Goal: Task Accomplishment & Management: Complete application form

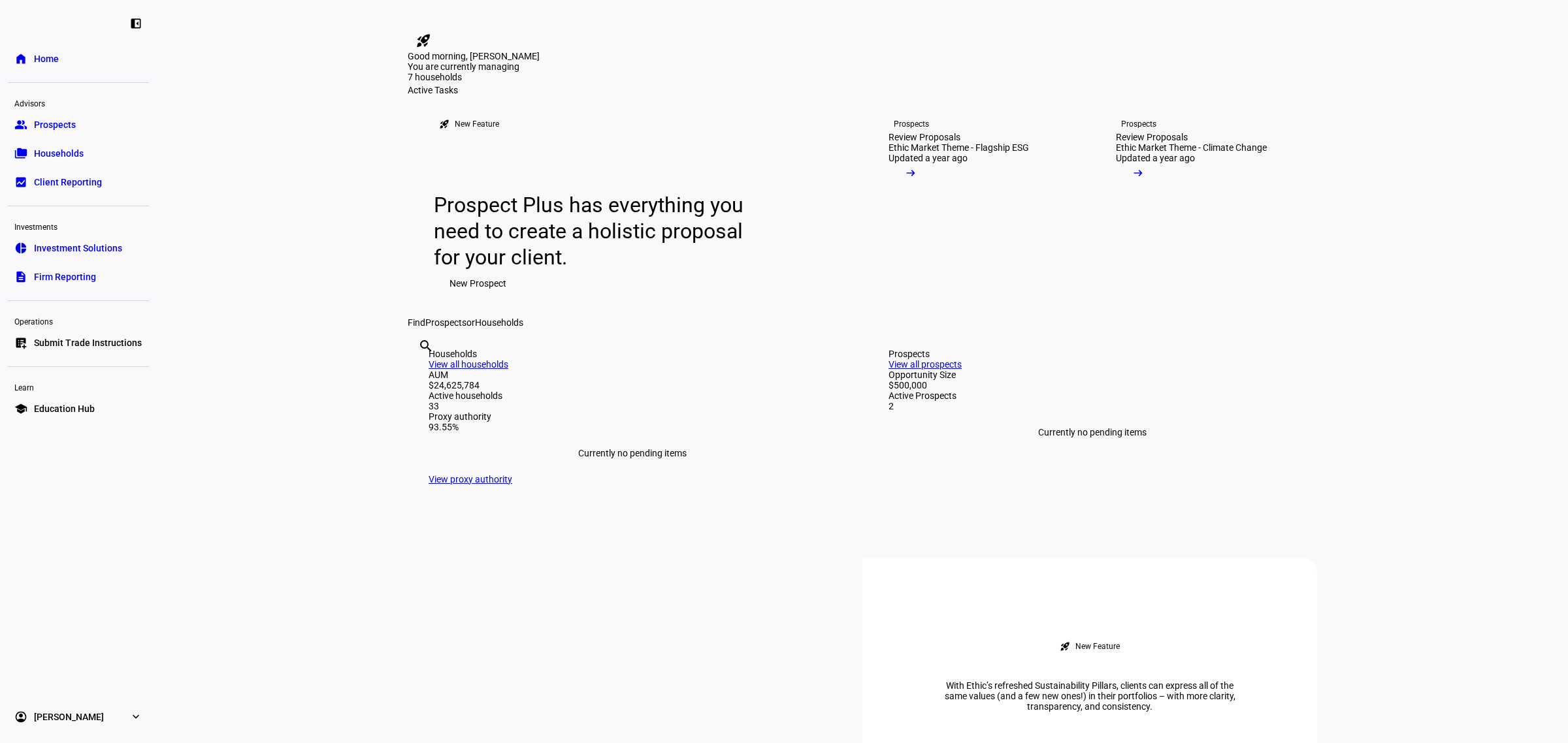
click at [80, 340] on span "Submit Trade Instructions" at bounding box center [88, 342] width 108 height 13
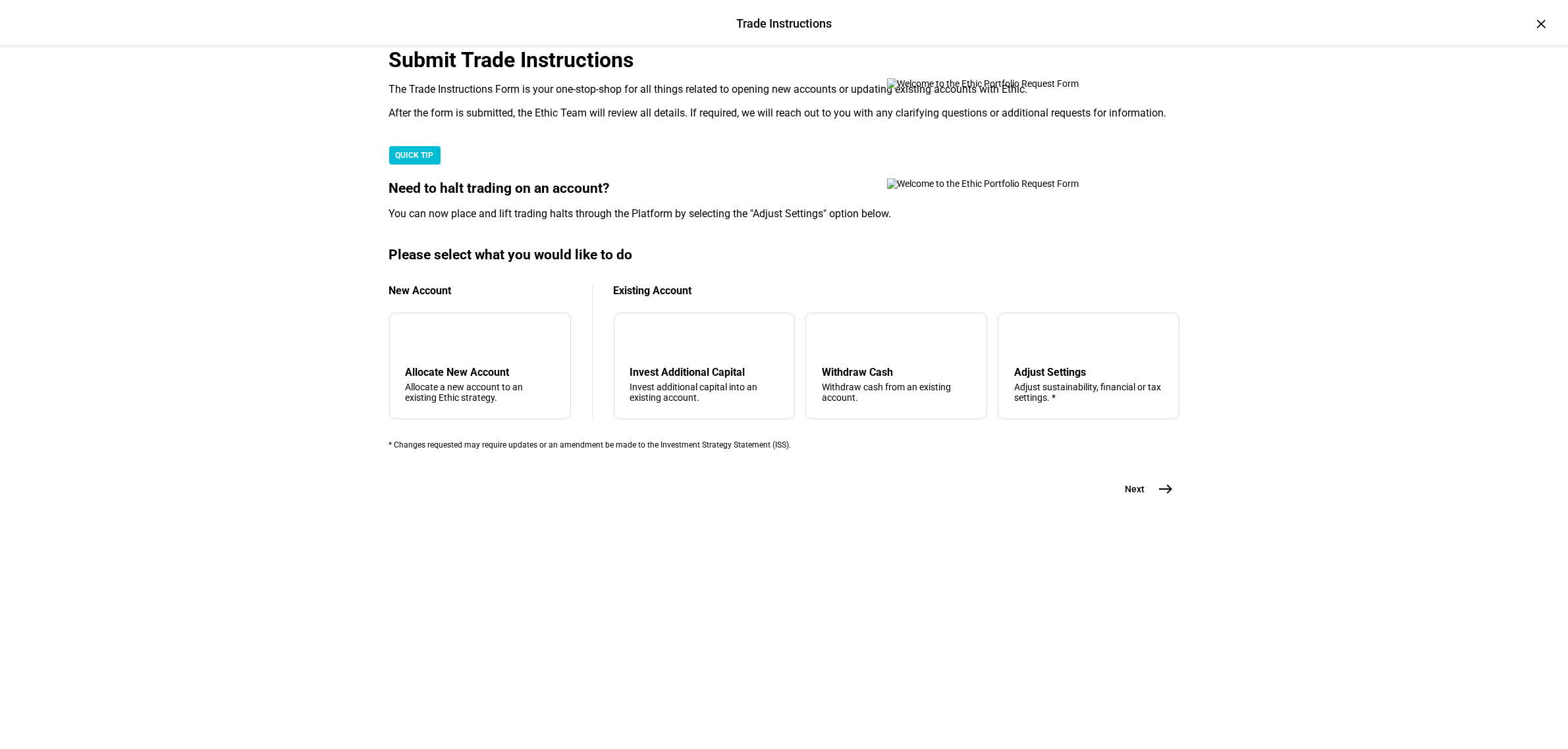
scroll to position [83, 0]
click at [715, 378] on div "Invest Additional Capital" at bounding box center [704, 372] width 149 height 13
click at [1153, 503] on span "east" at bounding box center [1166, 489] width 27 height 27
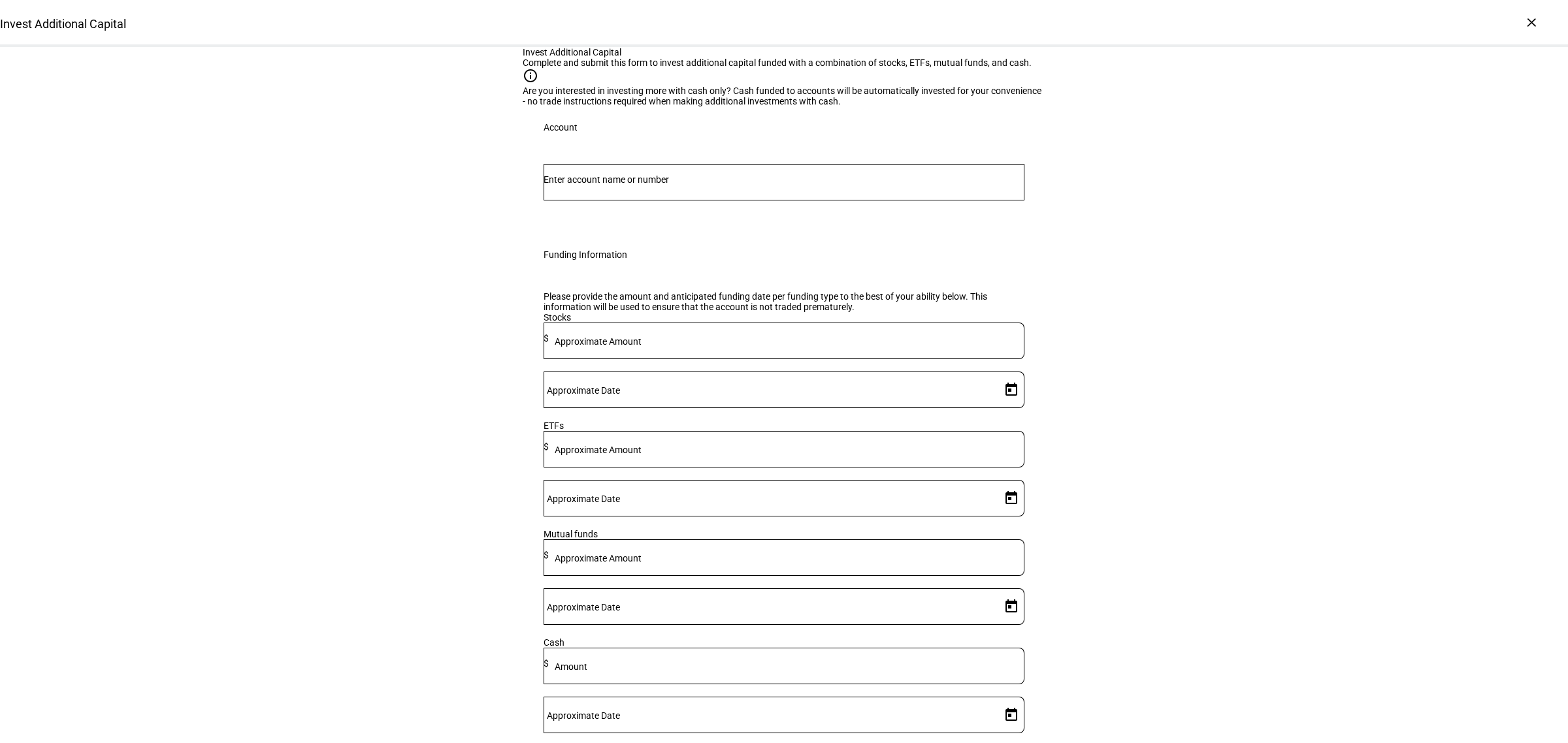
scroll to position [82, 0]
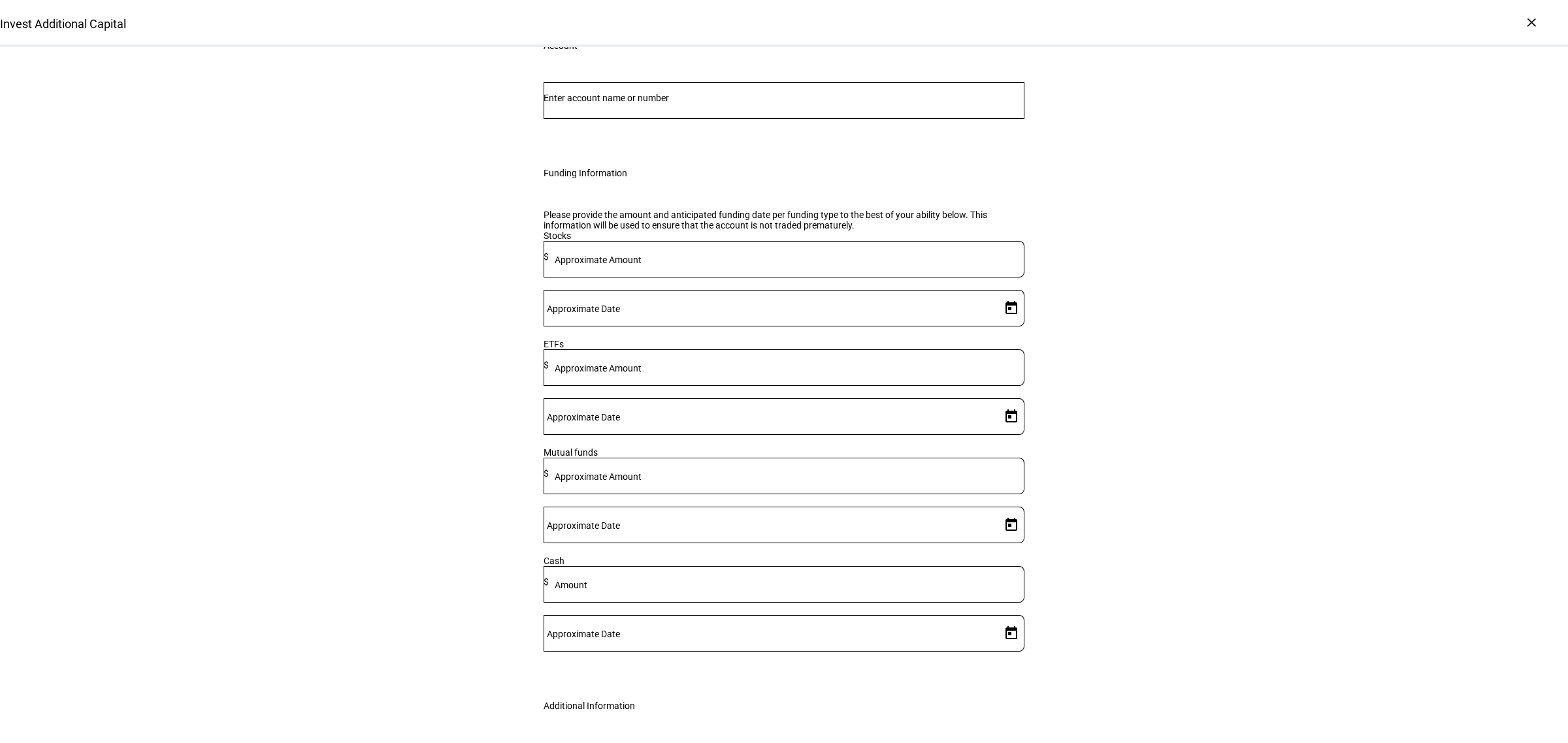
click at [727, 104] on input "Number" at bounding box center [784, 98] width 481 height 11
type input "angel"
click at [613, 334] on mark "Angel" at bounding box center [604, 332] width 27 height 13
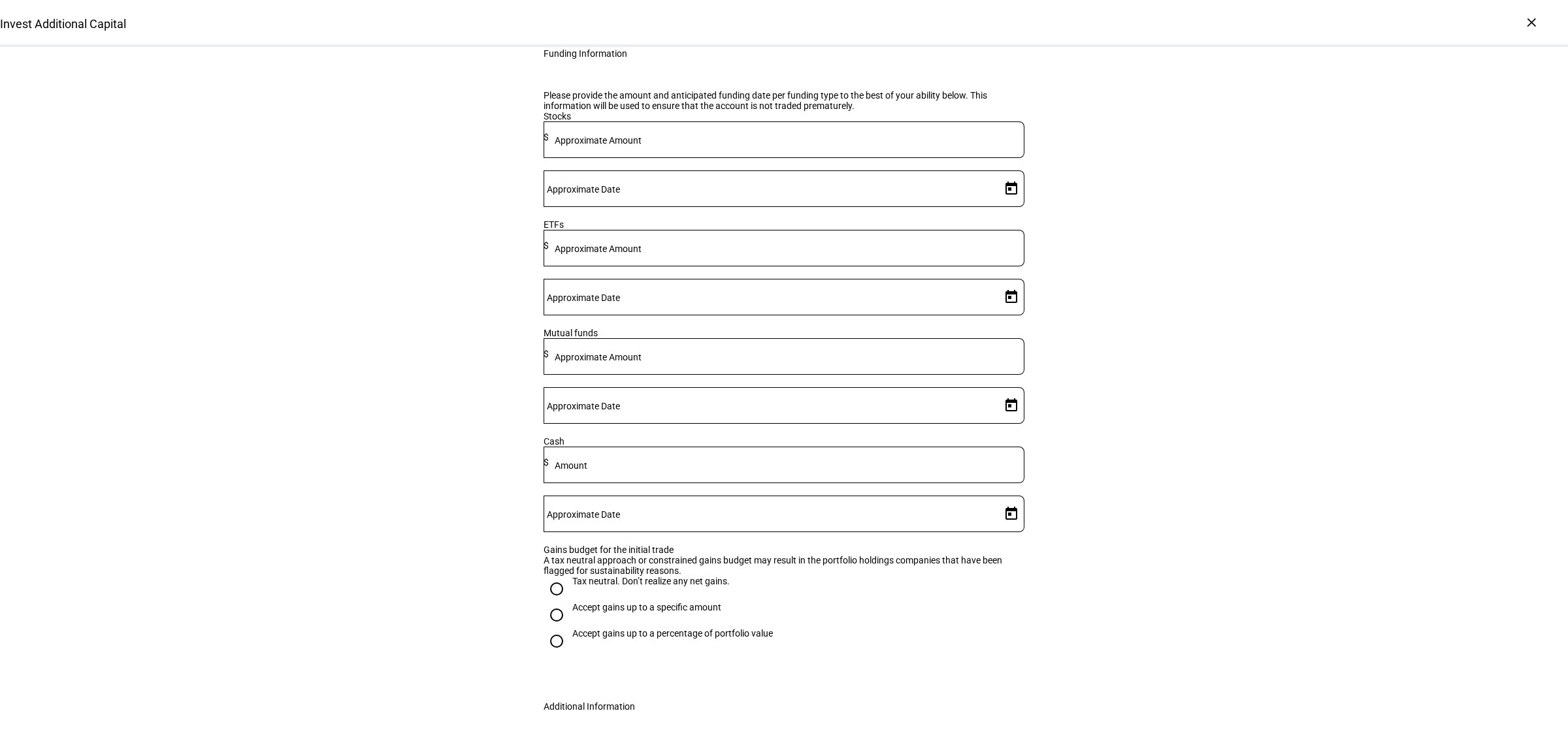
scroll to position [245, 0]
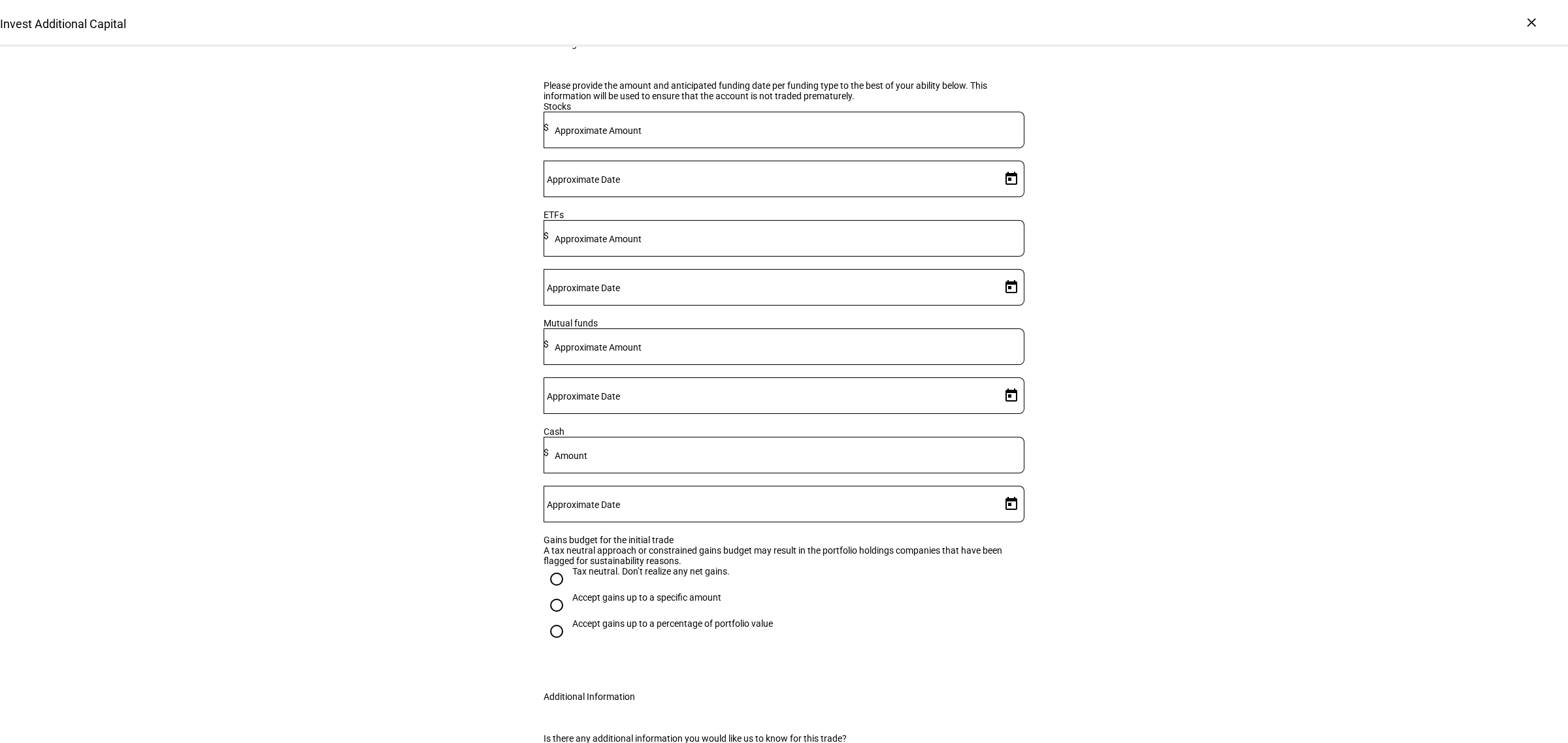
click at [734, 458] on input at bounding box center [786, 453] width 475 height 11
type input "38,700"
click at [620, 500] on mat-label "Approximate Date" at bounding box center [583, 504] width 73 height 11
click at [909, 497] on input "Approximate Date" at bounding box center [770, 502] width 452 height 11
click at [918, 445] on span "30" at bounding box center [923, 448] width 23 height 23
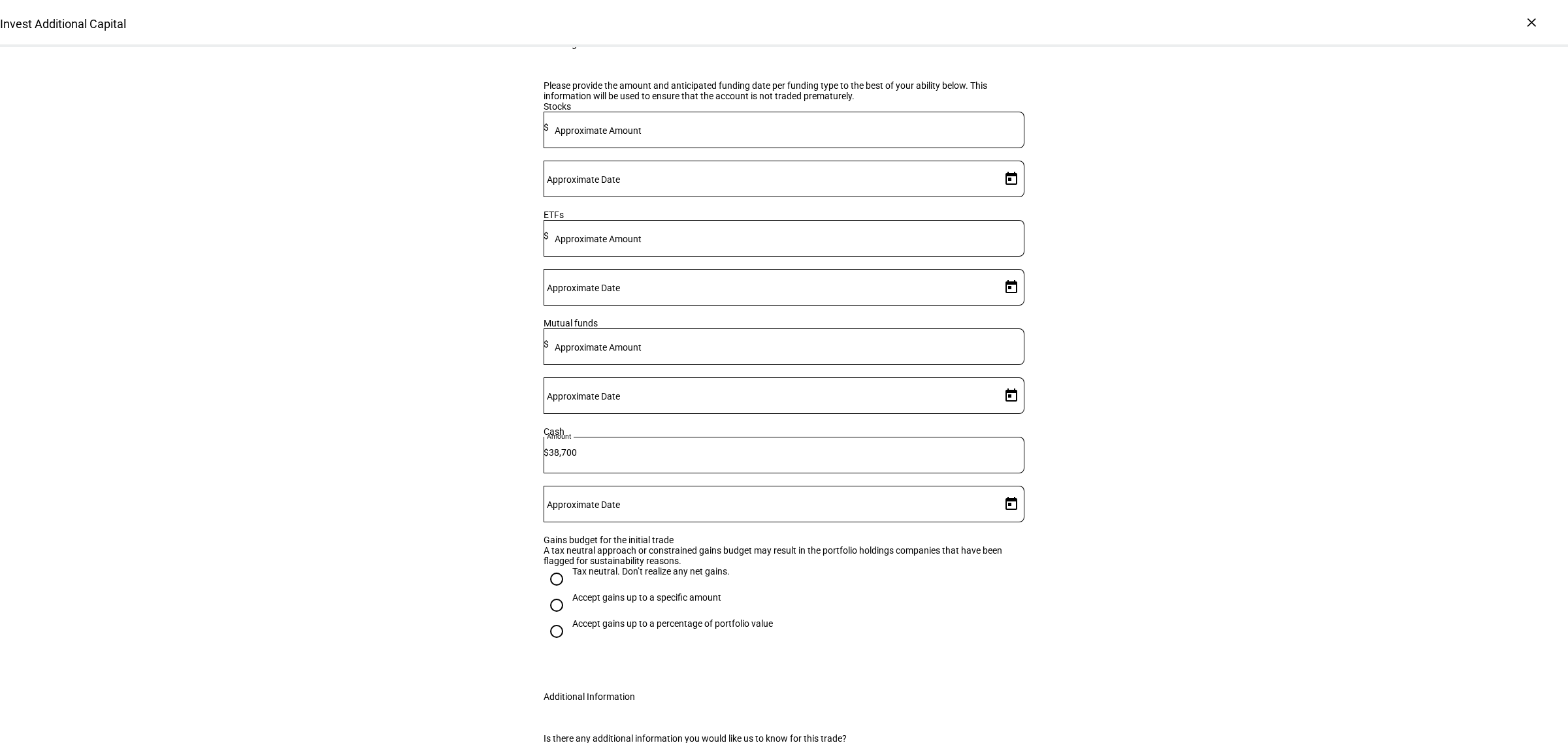
type input "[DATE]"
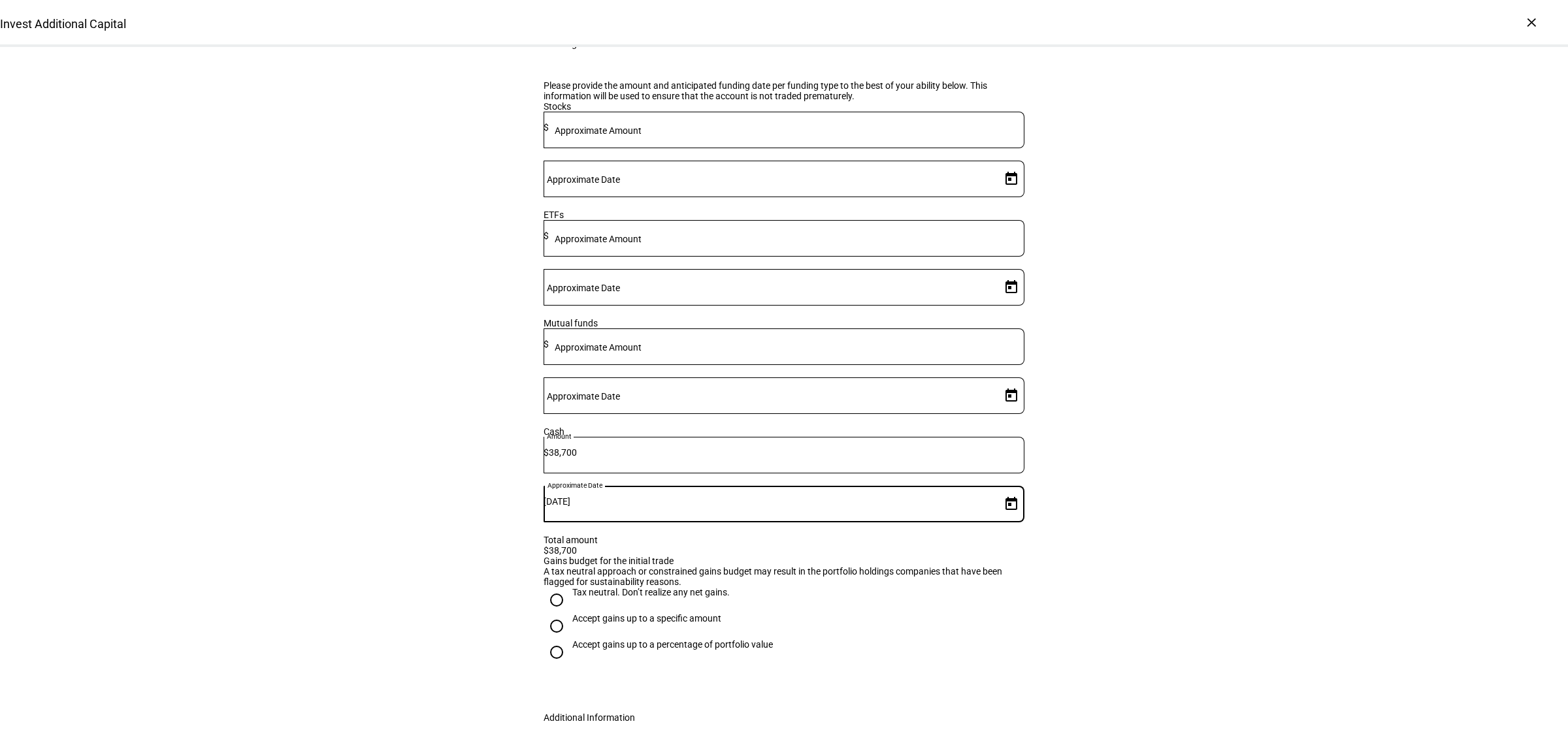
scroll to position [327, 0]
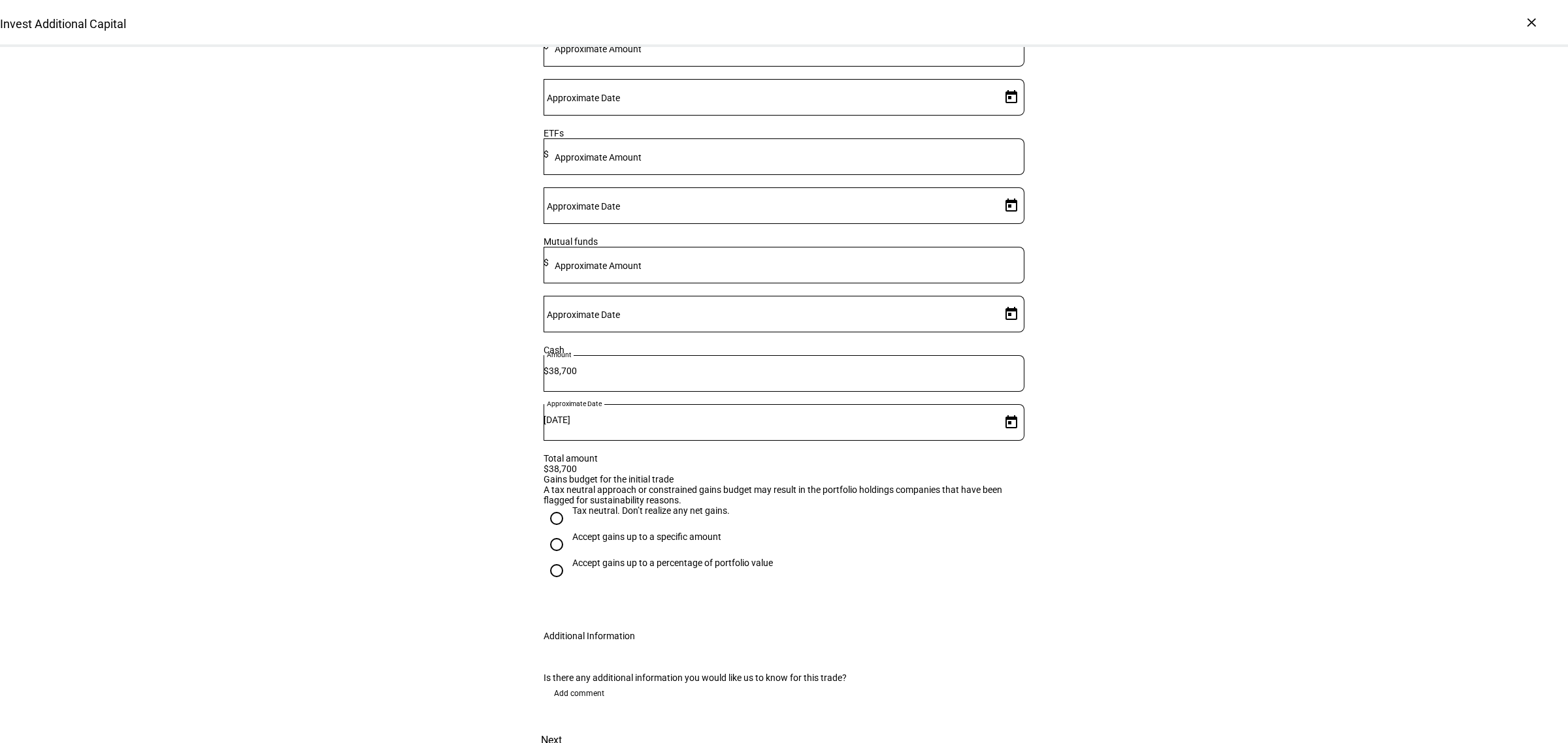
click at [547, 532] on input "Tax neutral. Don’t realize any net gains." at bounding box center [557, 518] width 26 height 26
radio input "true"
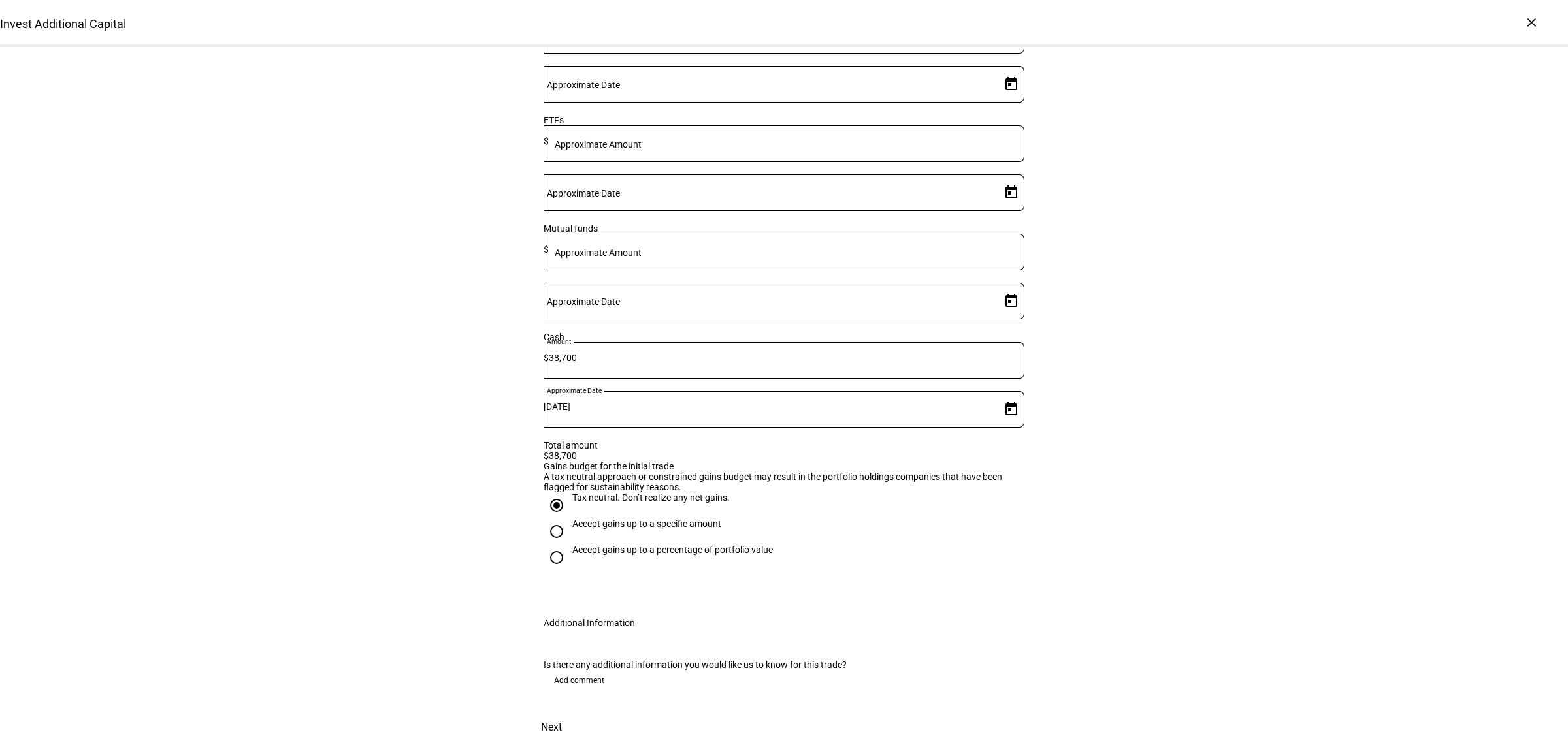
scroll to position [450, 0]
click at [575, 670] on span "Add comment" at bounding box center [578, 679] width 50 height 21
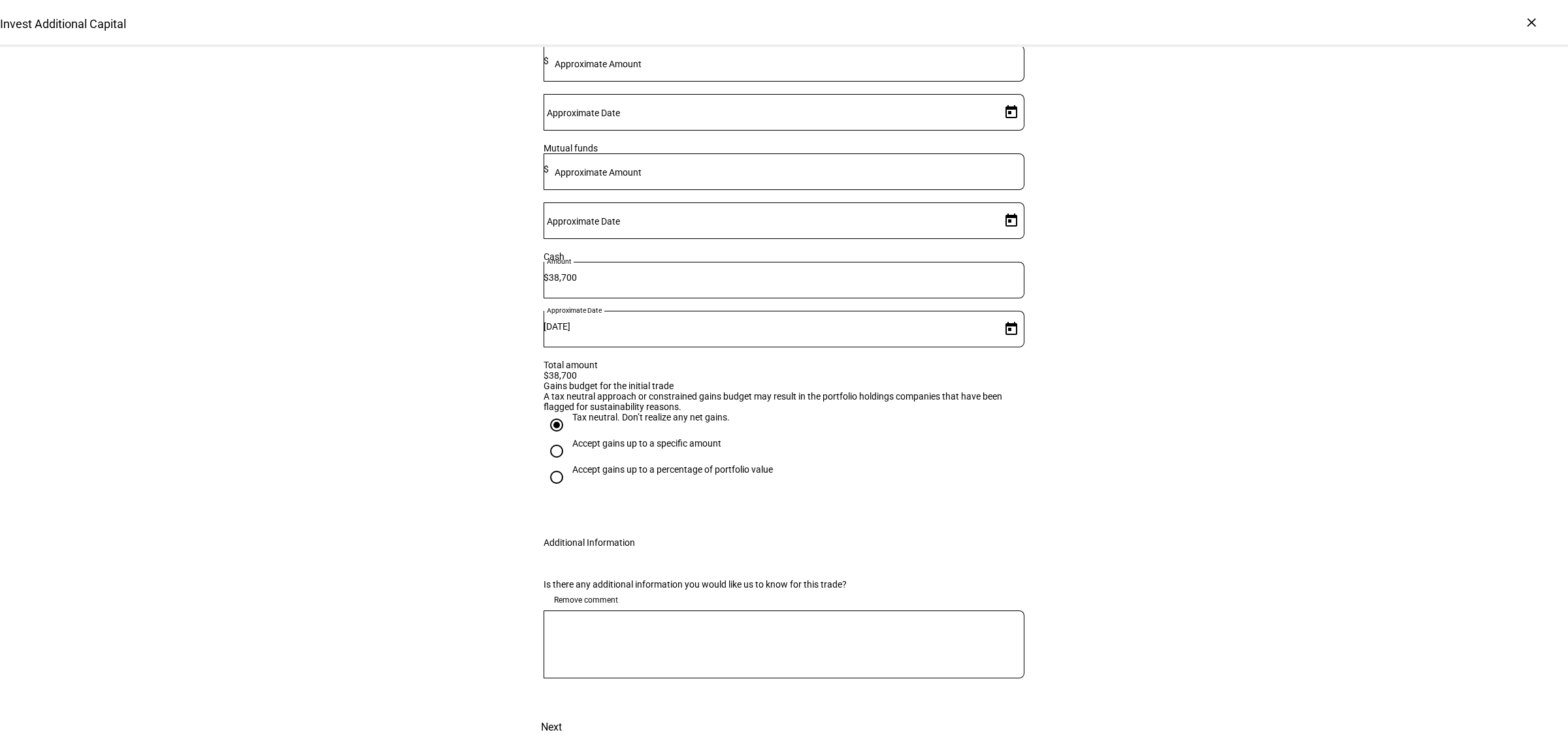
click at [628, 663] on textarea at bounding box center [784, 644] width 481 height 47
drag, startPoint x: 890, startPoint y: 586, endPoint x: 783, endPoint y: 593, distance: 107.2
click at [783, 621] on textarea "$38,700 was journaled into [PERSON_NAME]'s Ethic account on 9/29. Please invest…" at bounding box center [784, 644] width 481 height 47
type textarea "$38,700 was journaled into [PERSON_NAME]'s Ethic account on 9/29, ready to inve…"
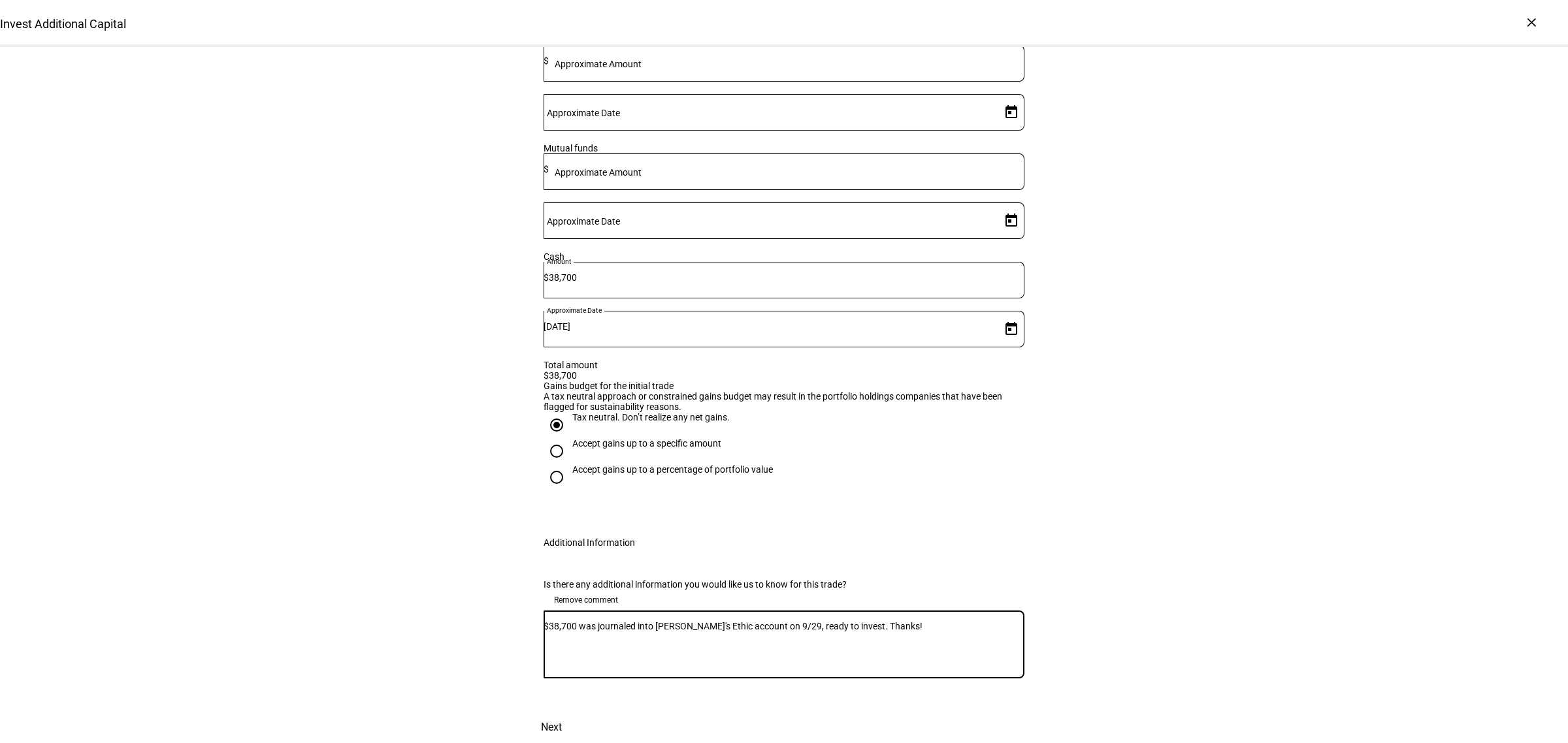
click at [1123, 512] on div "Invest Additional Capital Complete and submit this form to invest additional ca…" at bounding box center [784, 186] width 1568 height 1116
click at [561, 712] on span "Next" at bounding box center [551, 727] width 21 height 31
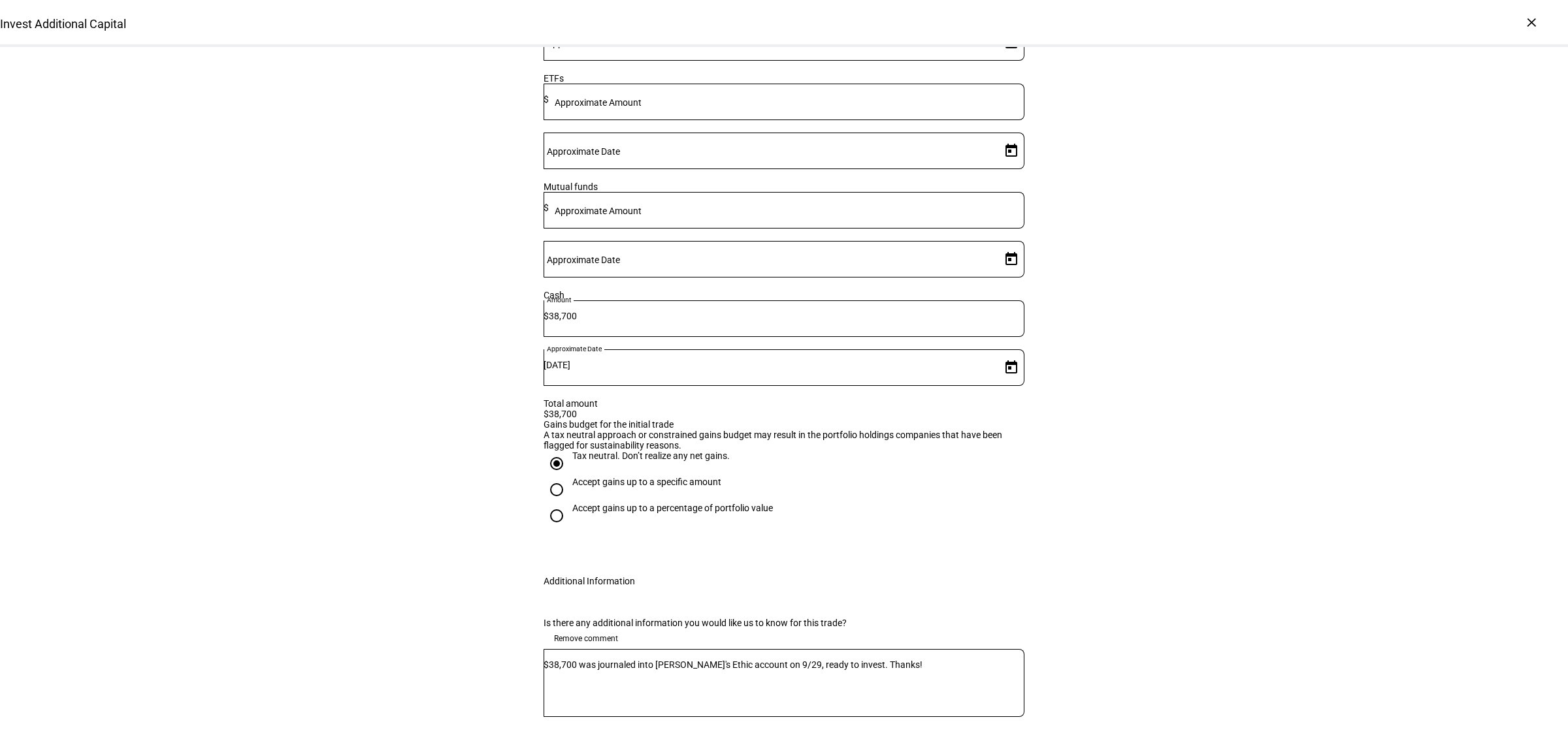
scroll to position [366, 0]
